Goal: Task Accomplishment & Management: Use online tool/utility

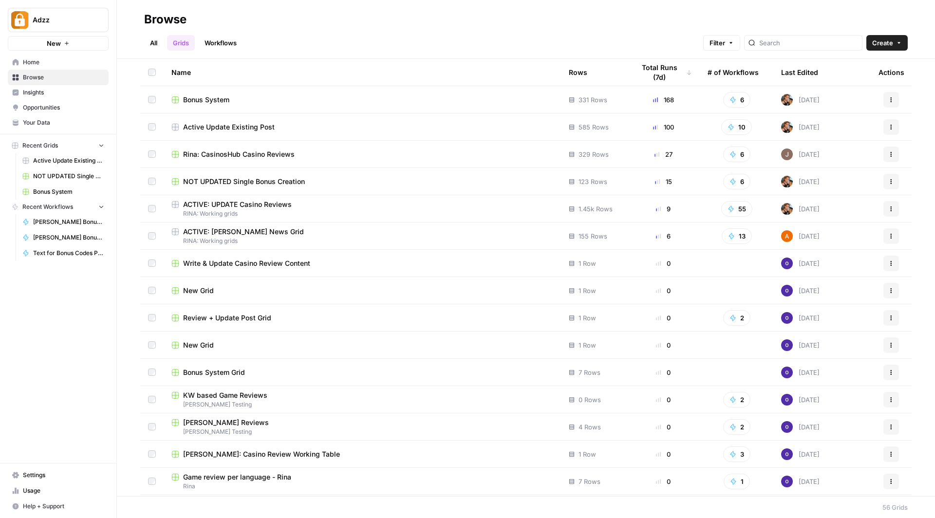
click at [252, 98] on div "Bonus System" at bounding box center [362, 100] width 382 height 10
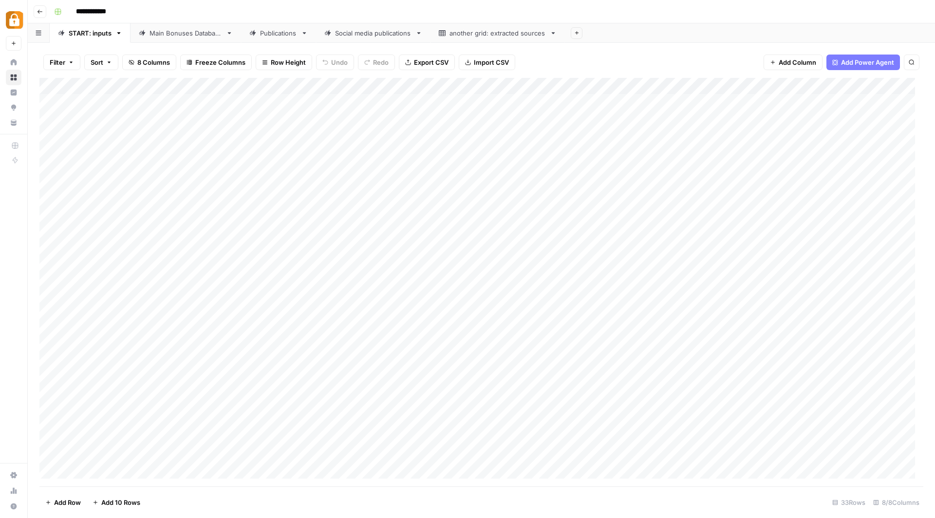
click at [375, 35] on div "Social media publications" at bounding box center [373, 33] width 76 height 10
click at [521, 317] on div "Add Column" at bounding box center [481, 282] width 884 height 409
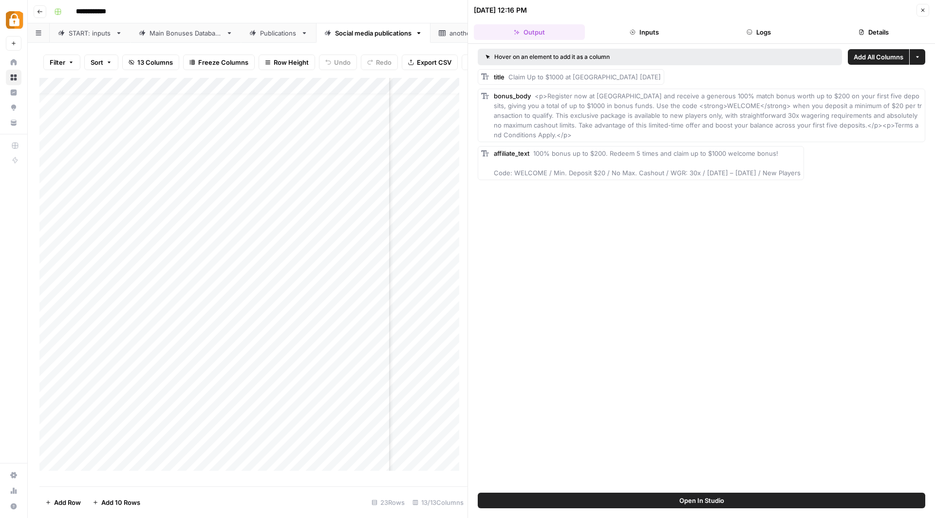
click at [435, 343] on div "Add Column" at bounding box center [253, 278] width 428 height 401
click at [435, 343] on div at bounding box center [481, 347] width 158 height 18
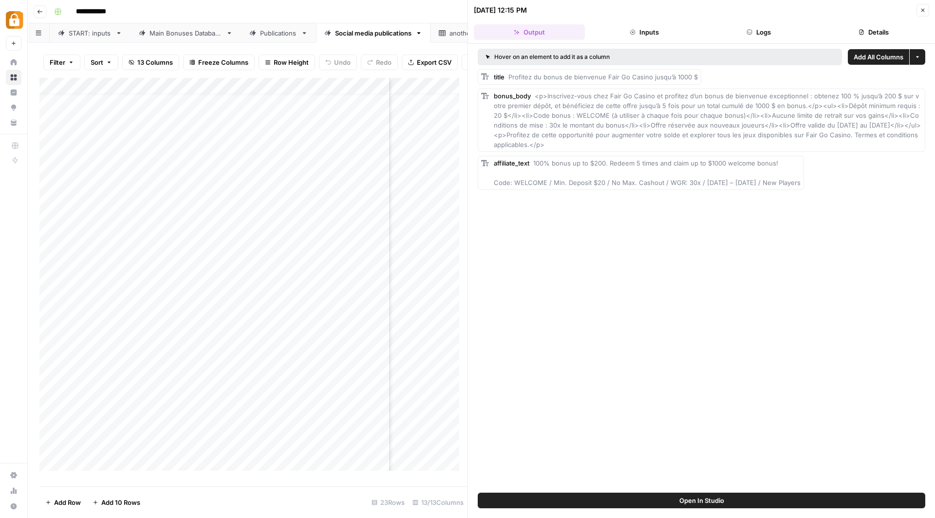
click at [431, 17] on div "**********" at bounding box center [487, 12] width 875 height 16
click at [925, 10] on icon "button" at bounding box center [923, 10] width 6 height 6
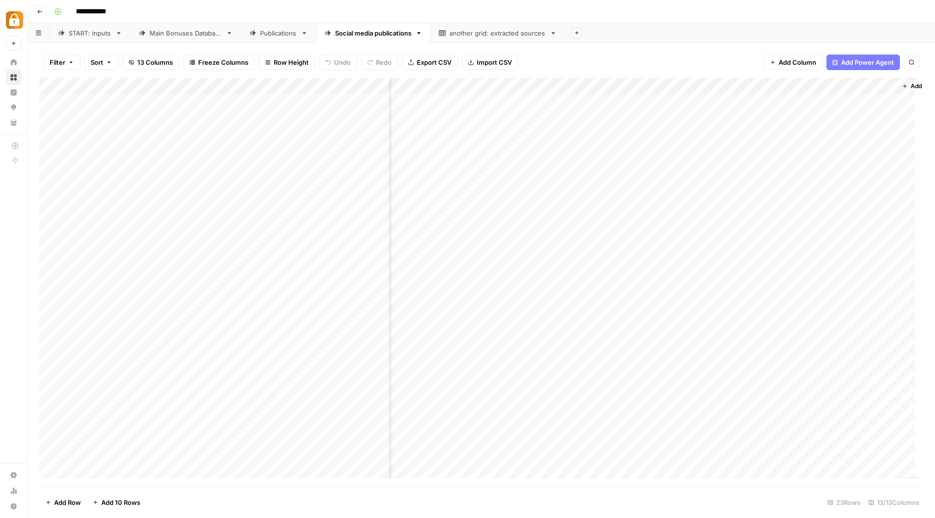
scroll to position [0, 870]
click at [853, 86] on div "Add Column" at bounding box center [481, 282] width 884 height 409
click at [831, 87] on div at bounding box center [791, 87] width 139 height 19
click at [770, 333] on div "Add Column" at bounding box center [481, 282] width 884 height 409
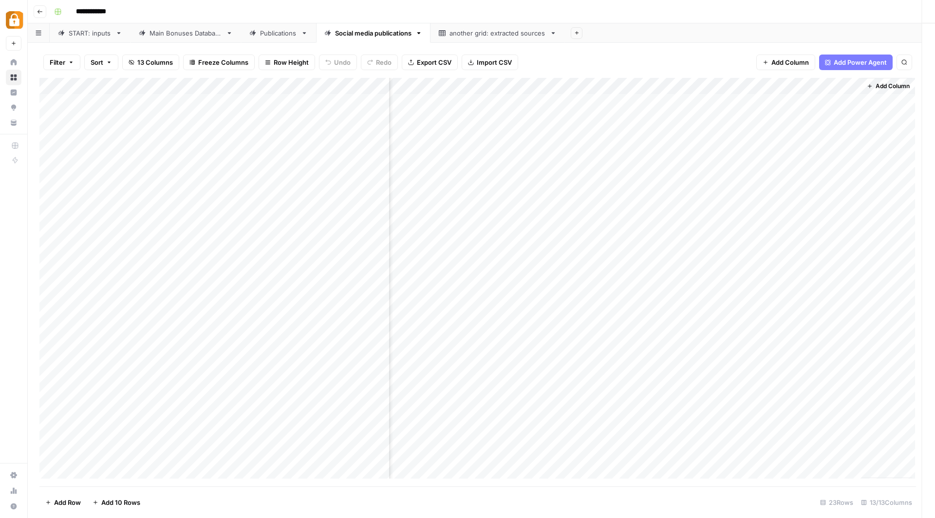
click at [770, 333] on div at bounding box center [792, 334] width 140 height 18
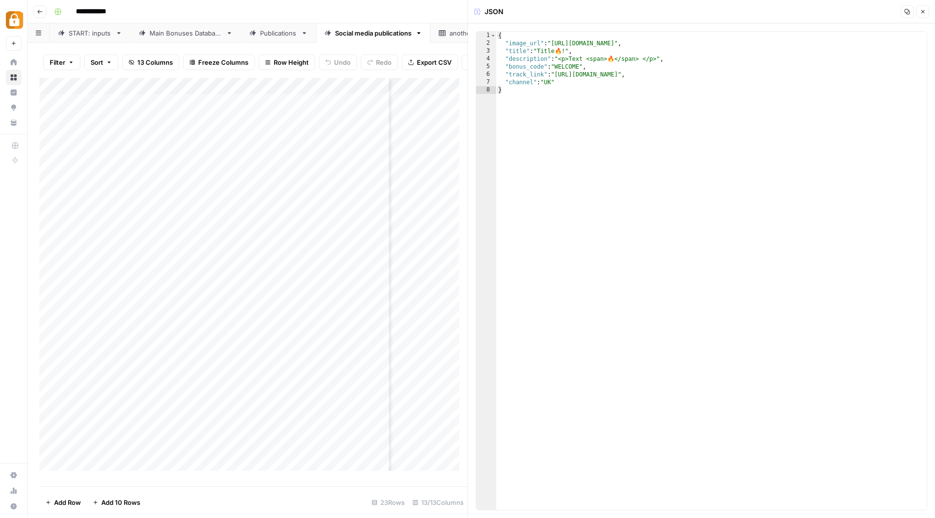
click at [924, 12] on icon "button" at bounding box center [923, 11] width 3 height 3
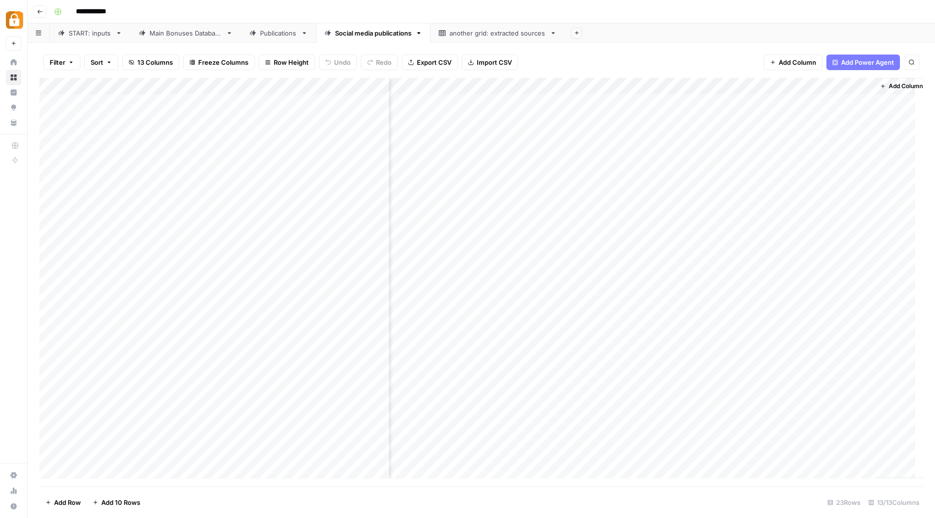
scroll to position [0, 870]
click at [589, 86] on div "Add Column" at bounding box center [481, 282] width 884 height 409
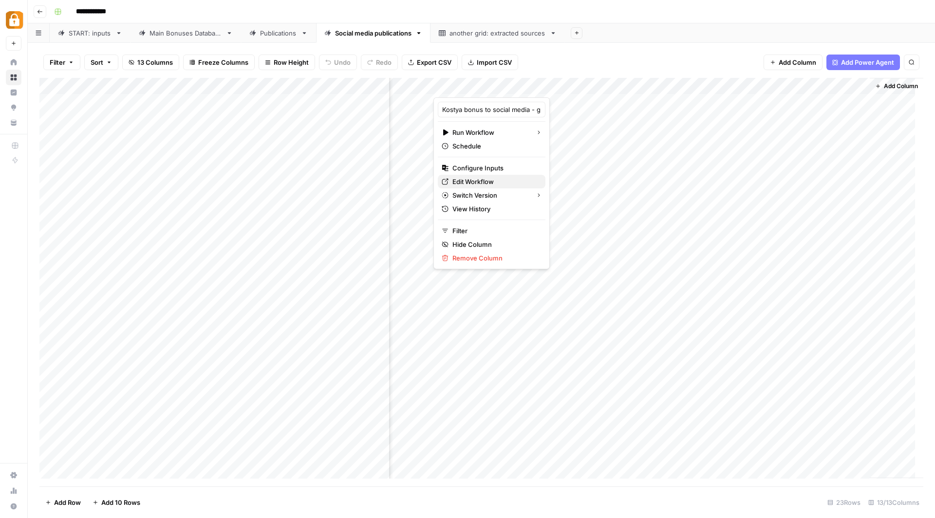
click at [479, 177] on span "Edit Workflow" at bounding box center [495, 182] width 85 height 10
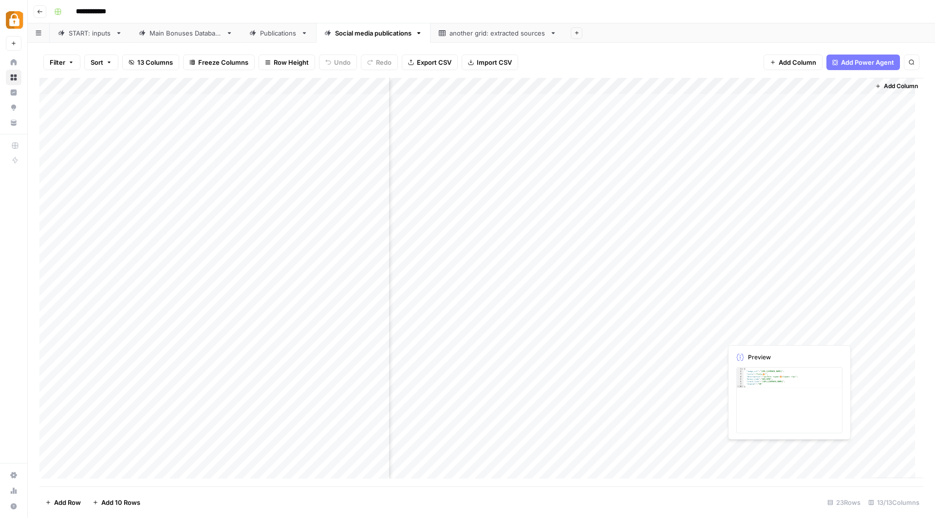
click at [784, 335] on div "Add Column" at bounding box center [481, 282] width 884 height 409
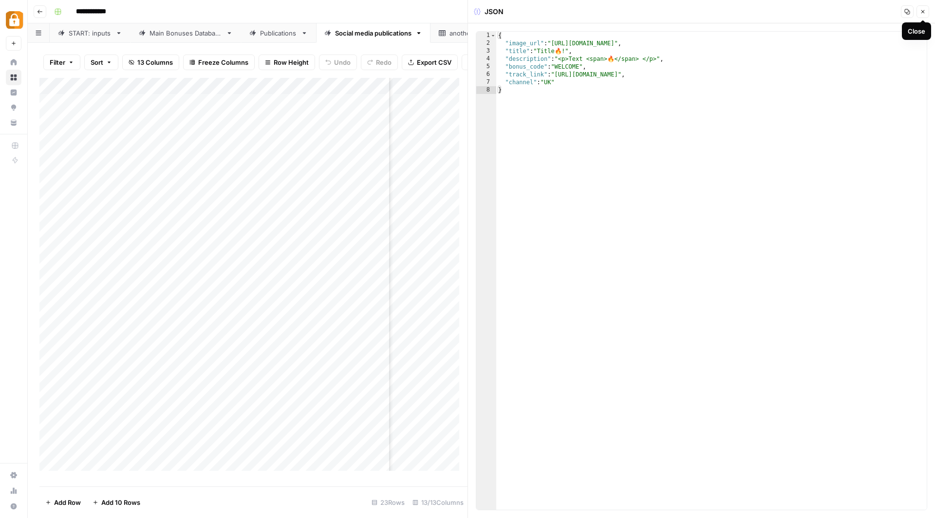
click at [925, 13] on icon "button" at bounding box center [923, 12] width 6 height 6
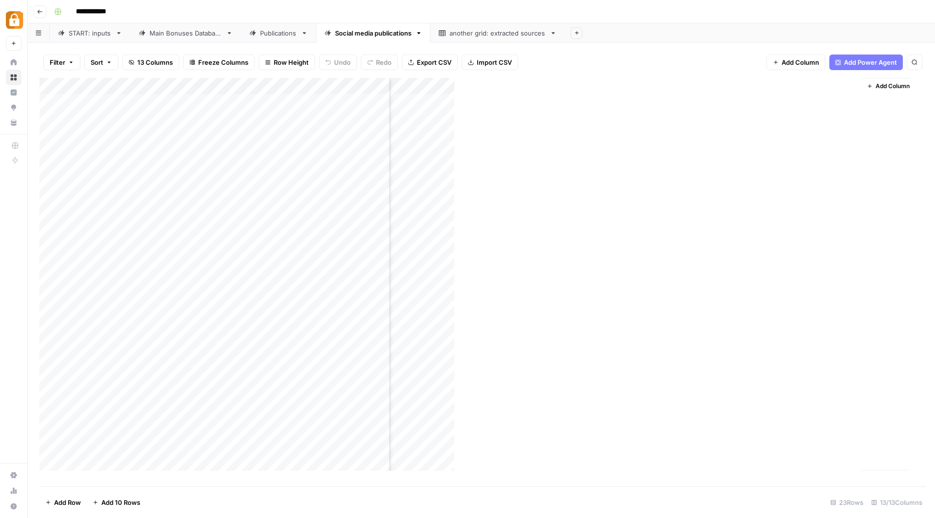
scroll to position [0, 859]
click at [693, 331] on div "Add Column" at bounding box center [481, 282] width 884 height 409
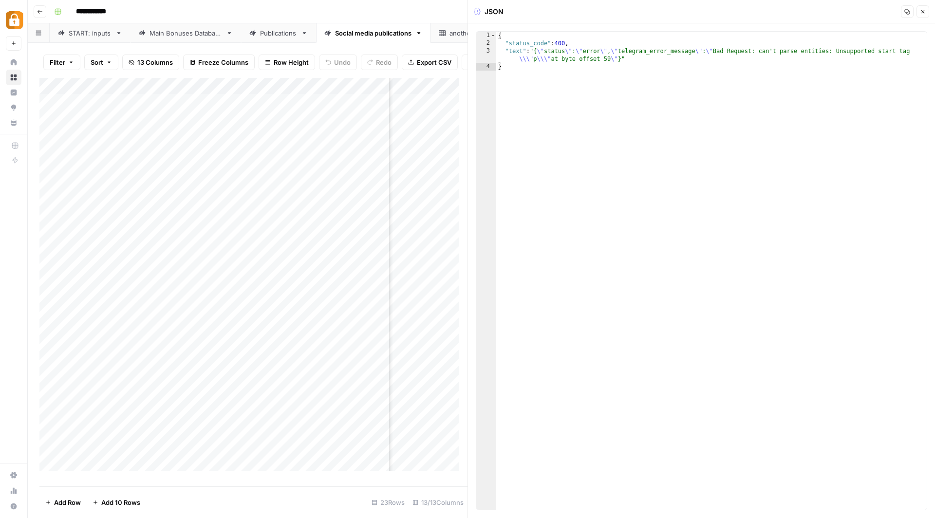
click at [921, 11] on icon "button" at bounding box center [923, 12] width 6 height 6
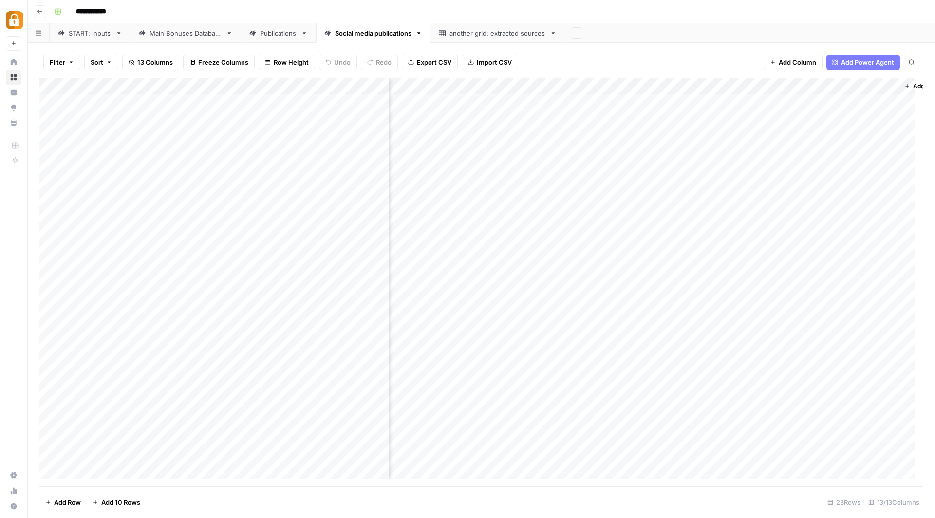
scroll to position [0, 870]
click at [768, 351] on div "Add Column" at bounding box center [481, 282] width 884 height 409
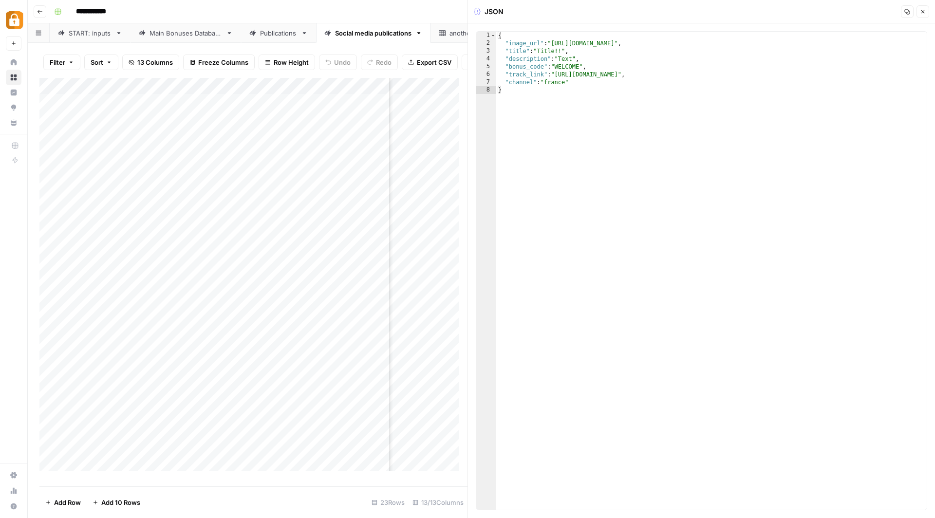
click at [434, 16] on div "**********" at bounding box center [487, 12] width 875 height 16
click at [924, 13] on icon "button" at bounding box center [923, 12] width 6 height 6
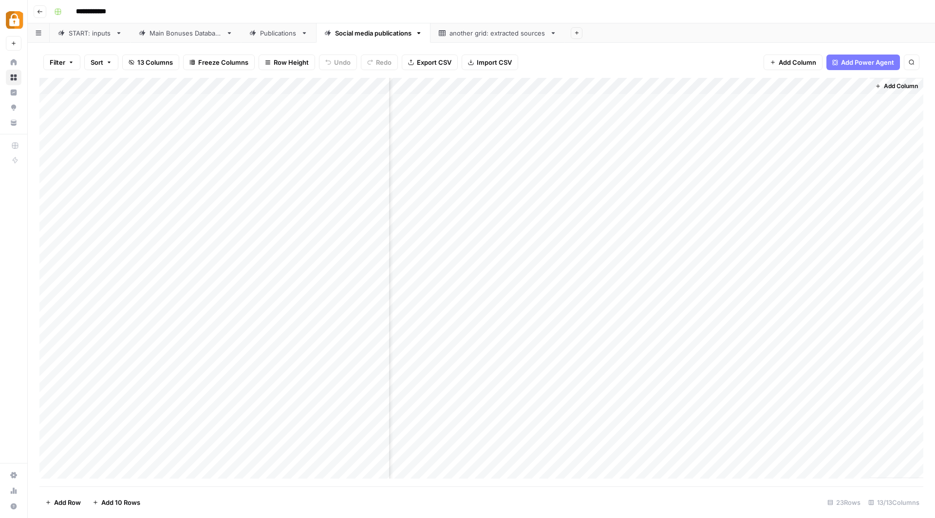
scroll to position [0, 859]
click at [734, 10] on div "**********" at bounding box center [487, 12] width 875 height 16
click at [39, 10] on icon "button" at bounding box center [40, 12] width 6 height 6
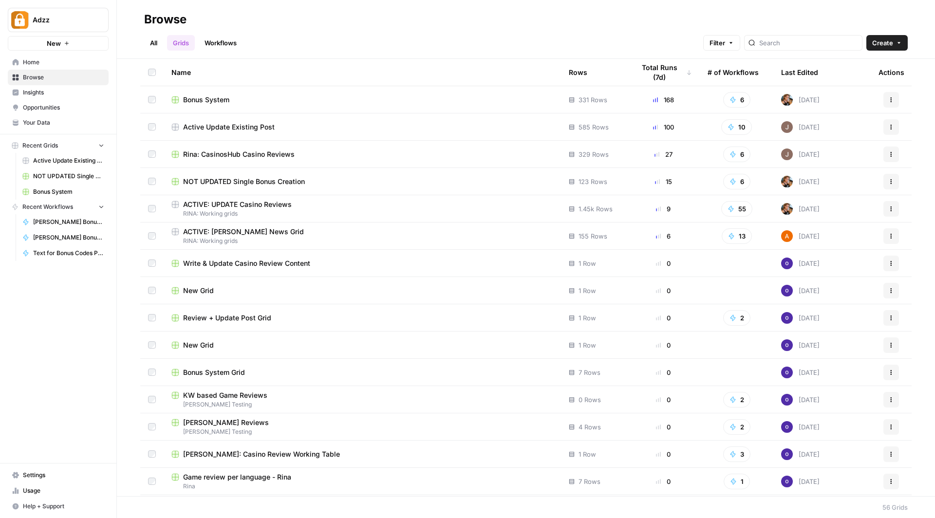
click at [250, 99] on div "Bonus System" at bounding box center [362, 100] width 382 height 10
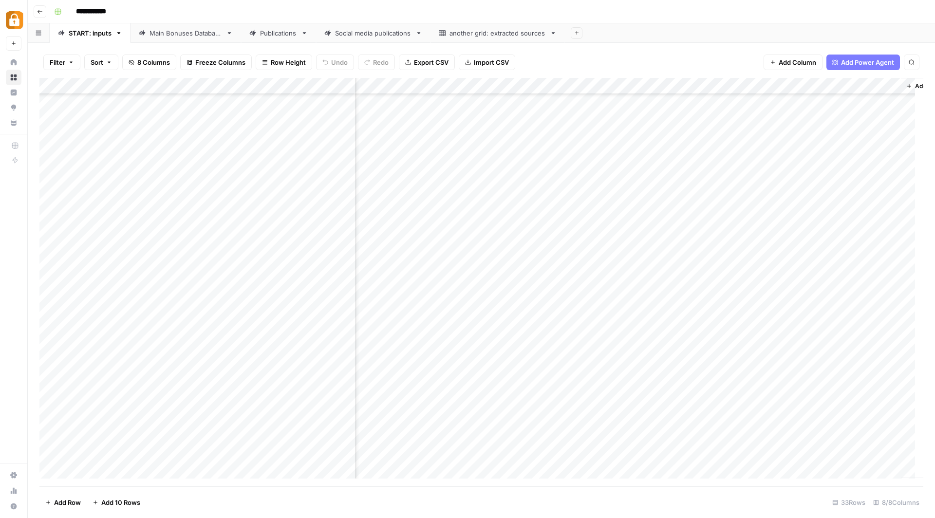
scroll to position [177, 117]
click at [284, 36] on div "Publications" at bounding box center [278, 33] width 37 height 10
click at [209, 34] on div "Main Bonuses Database" at bounding box center [186, 33] width 73 height 10
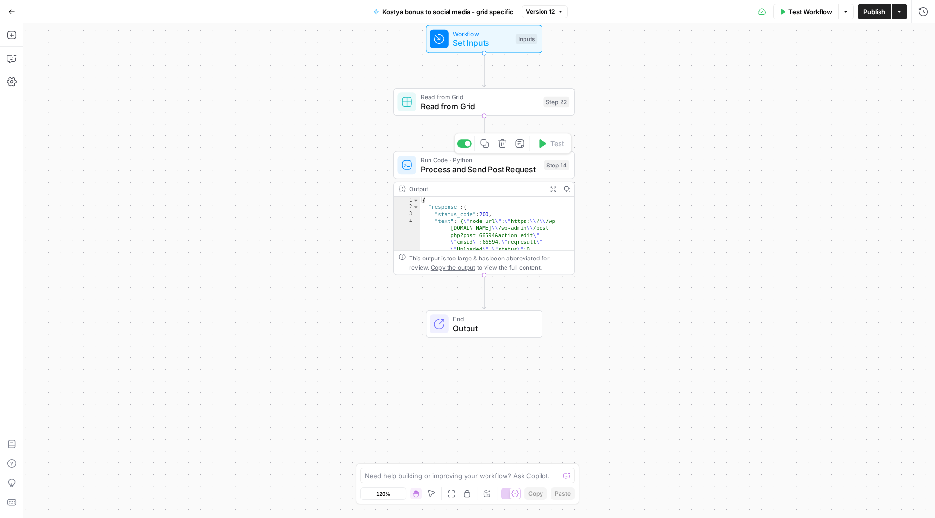
click at [460, 164] on span "Process and Send Post Request" at bounding box center [480, 170] width 119 height 12
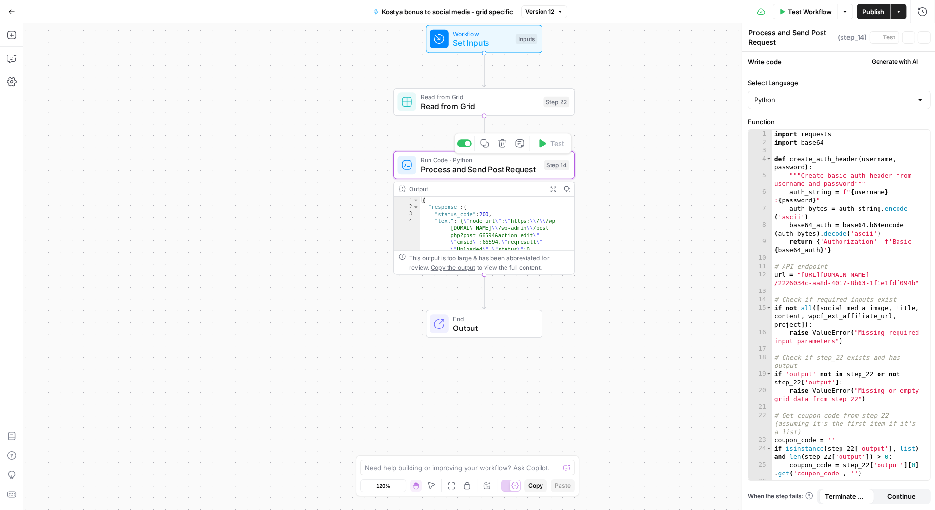
click at [460, 164] on span "Process and Send Post Request" at bounding box center [480, 170] width 119 height 12
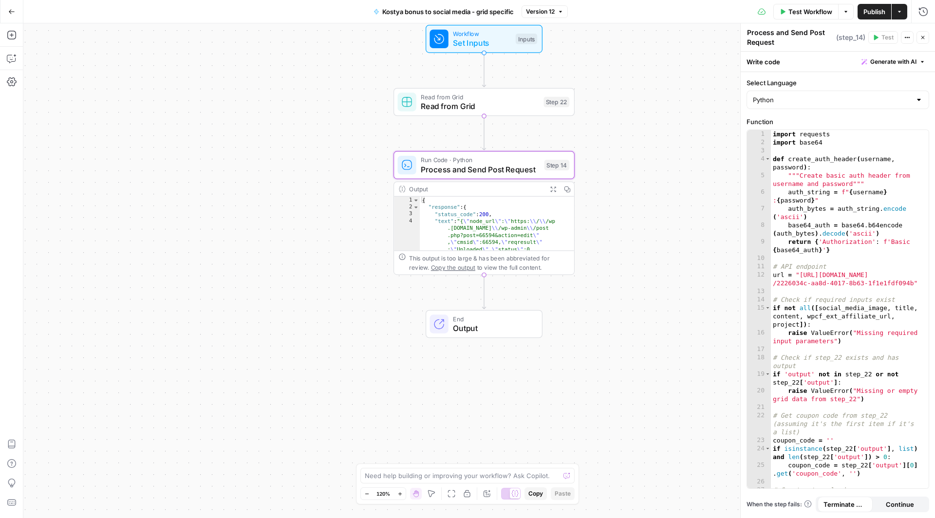
click at [924, 35] on icon "button" at bounding box center [923, 38] width 6 height 6
